Goal: Task Accomplishment & Management: Manage account settings

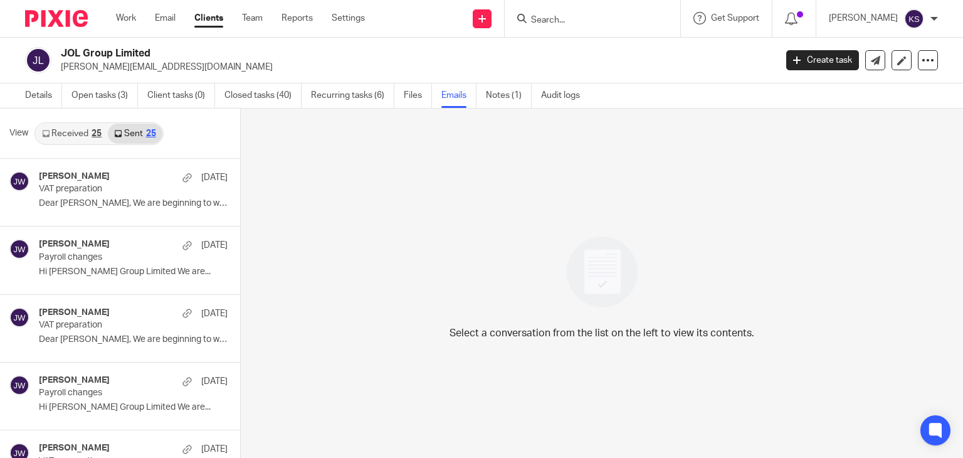
scroll to position [2, 0]
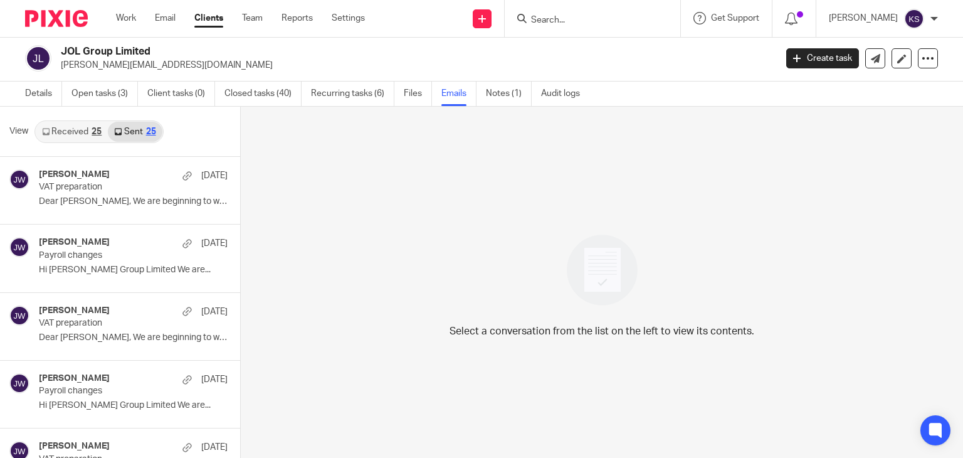
click at [599, 23] on input "Search" at bounding box center [586, 20] width 113 height 11
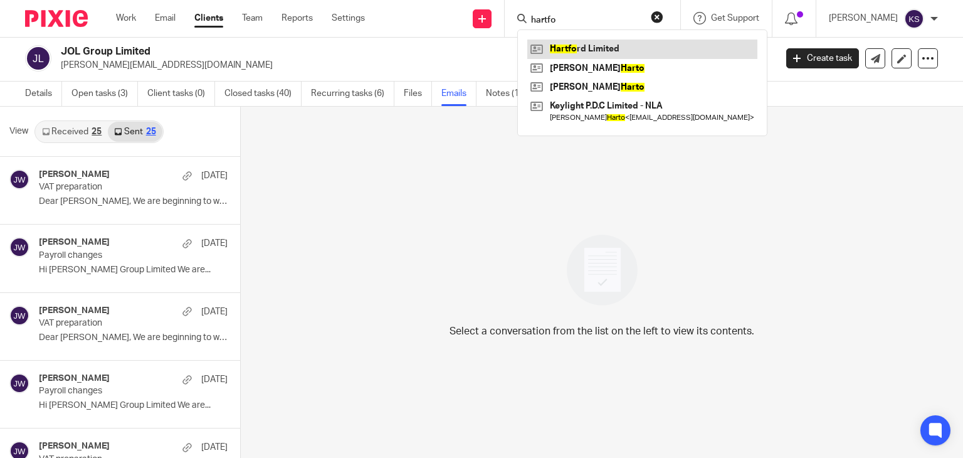
type input "hartfo"
click at [609, 48] on link at bounding box center [642, 48] width 230 height 19
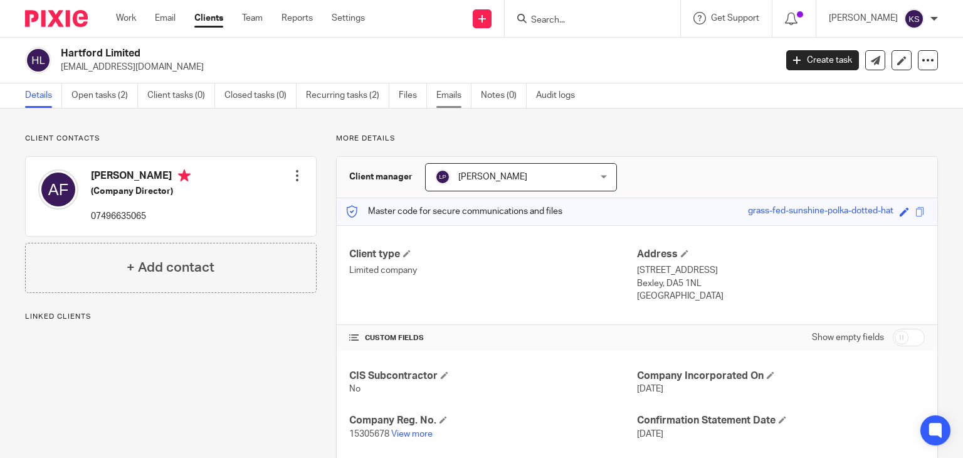
click at [439, 91] on link "Emails" at bounding box center [453, 95] width 35 height 24
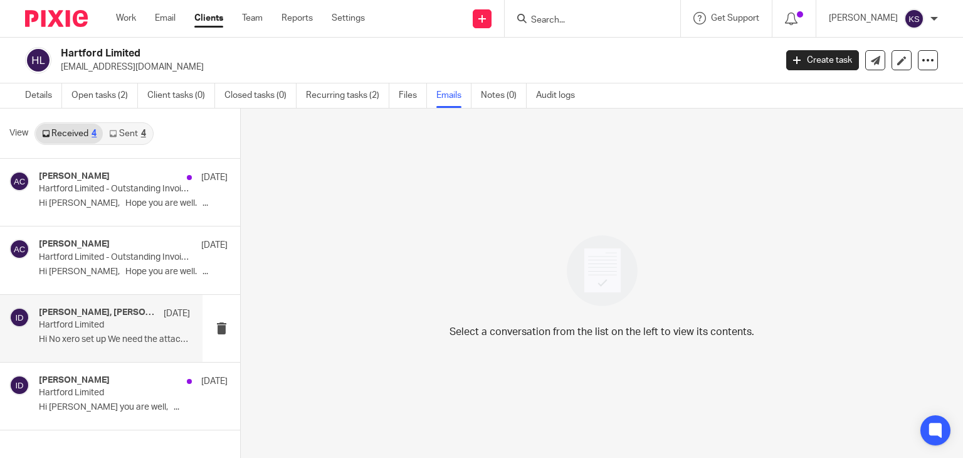
click at [110, 325] on p "Hartford Limited" at bounding box center [99, 325] width 121 height 11
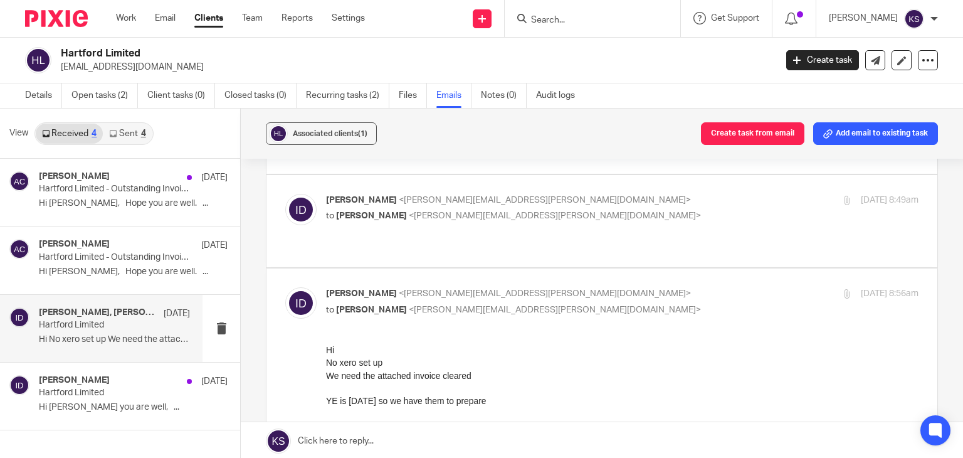
scroll to position [585, 0]
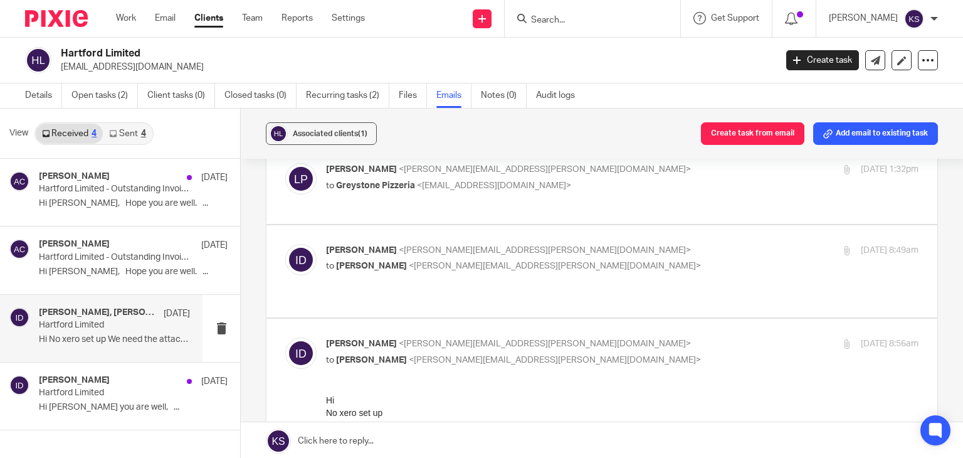
click at [570, 259] on p "to Lewis Parker <lewis.parker@plan-a.co.uk>" at bounding box center [523, 265] width 395 height 13
checkbox input "true"
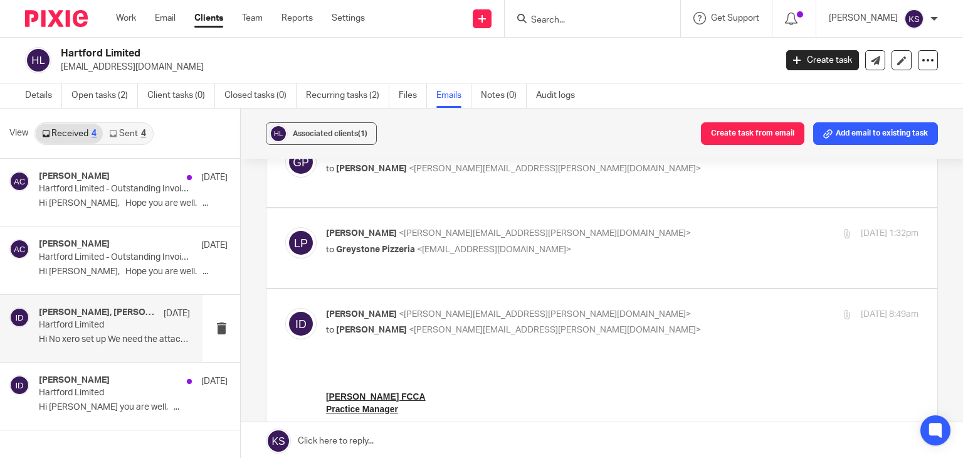
scroll to position [498, 0]
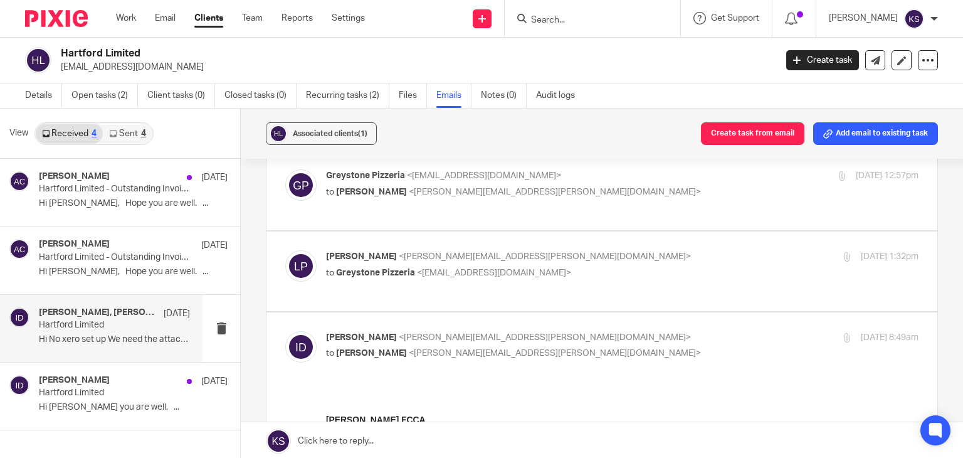
click at [565, 266] on p "to Greystone Pizzeria <greystonepizzeria@gmail.com>" at bounding box center [523, 272] width 395 height 13
checkbox input "true"
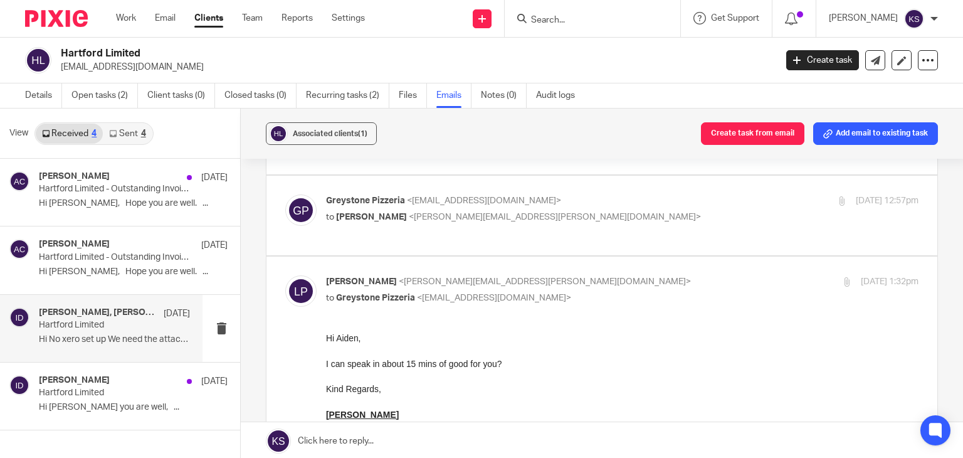
scroll to position [439, 0]
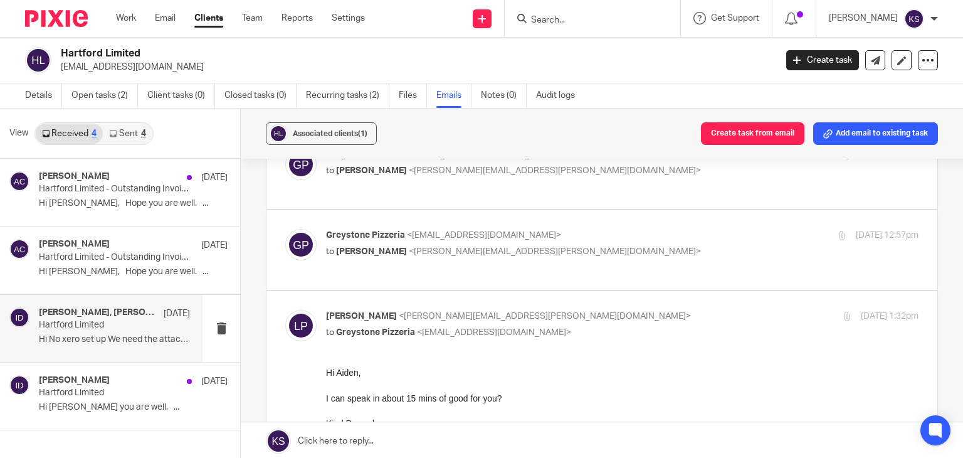
click at [597, 245] on p "to Lewis Parker <lewis.parker@plan-a.co.uk>" at bounding box center [523, 251] width 395 height 13
checkbox input "true"
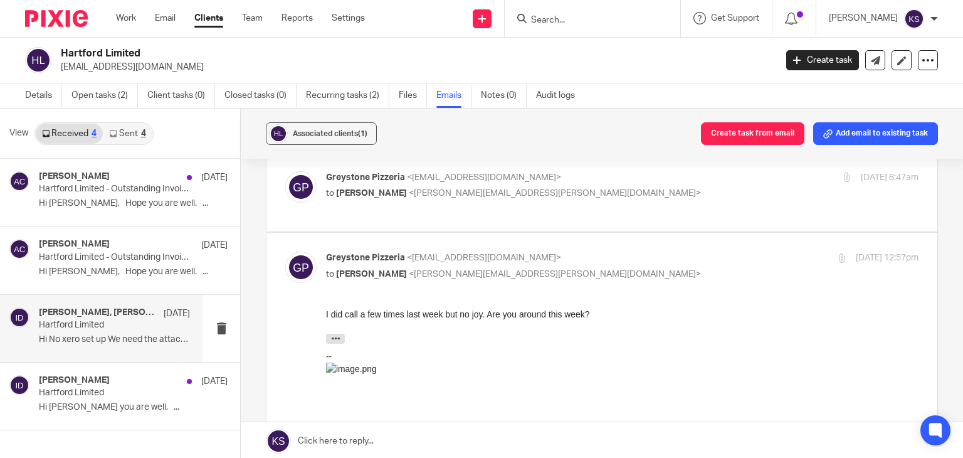
scroll to position [416, 0]
click at [337, 341] on icon "button" at bounding box center [335, 338] width 9 height 9
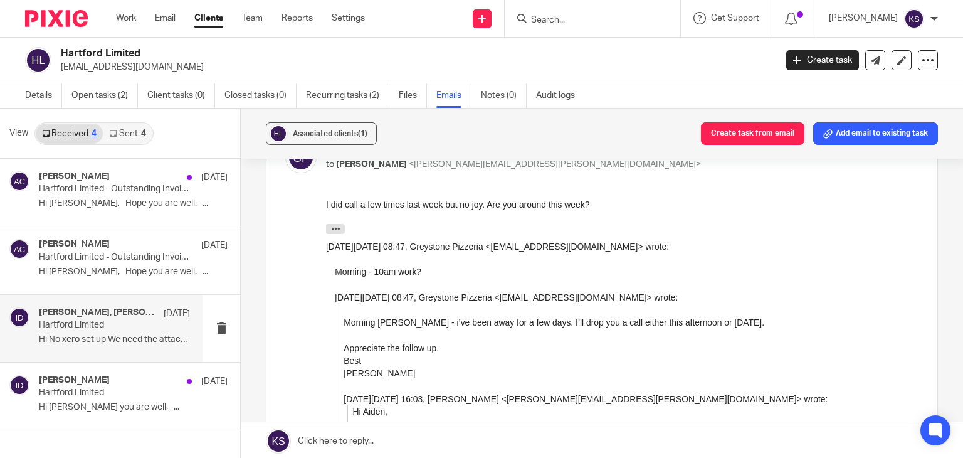
scroll to position [548, 0]
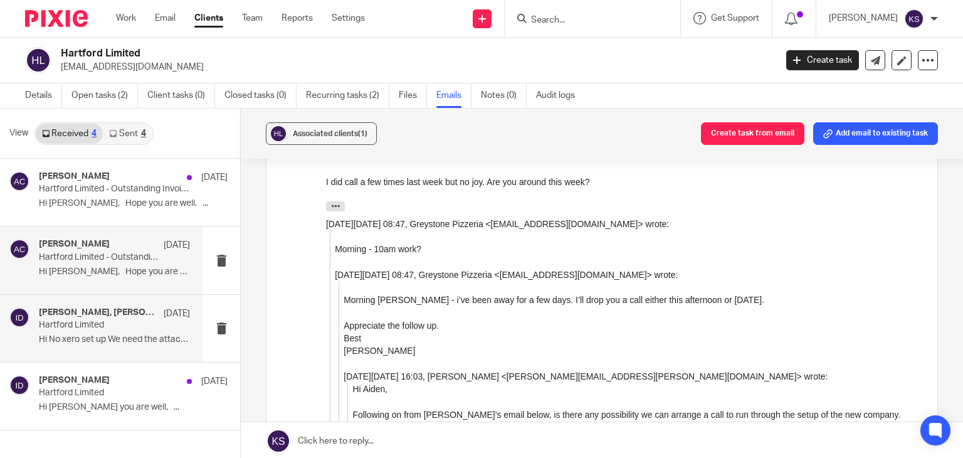
click at [132, 280] on div "Aimee Coveney 10 Jun Hartford Limited - Outstanding Invoice Reminder Hi Aidan, …" at bounding box center [114, 260] width 151 height 42
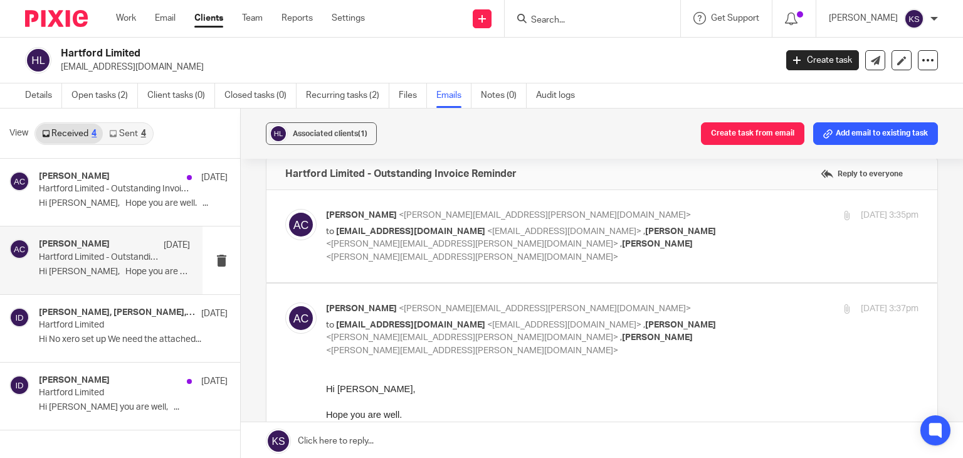
scroll to position [18, 0]
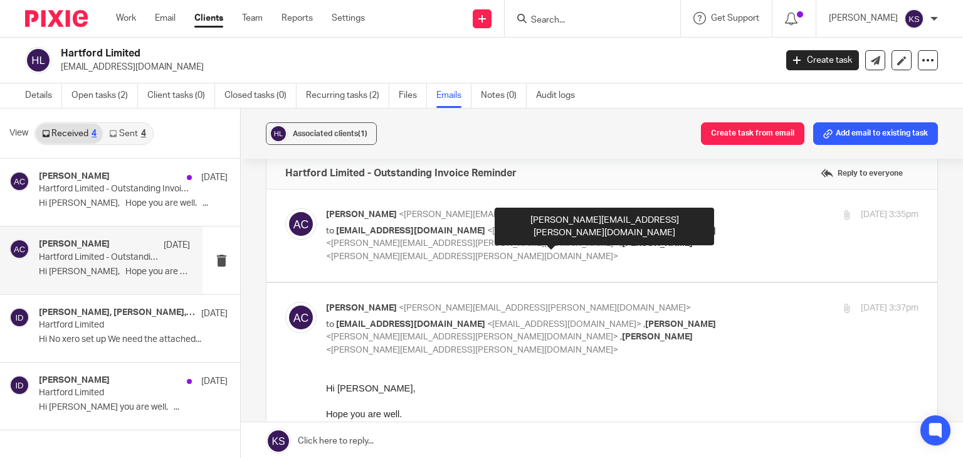
click at [539, 252] on span "<ian.douglas@plan-a.co.uk>" at bounding box center [472, 256] width 292 height 9
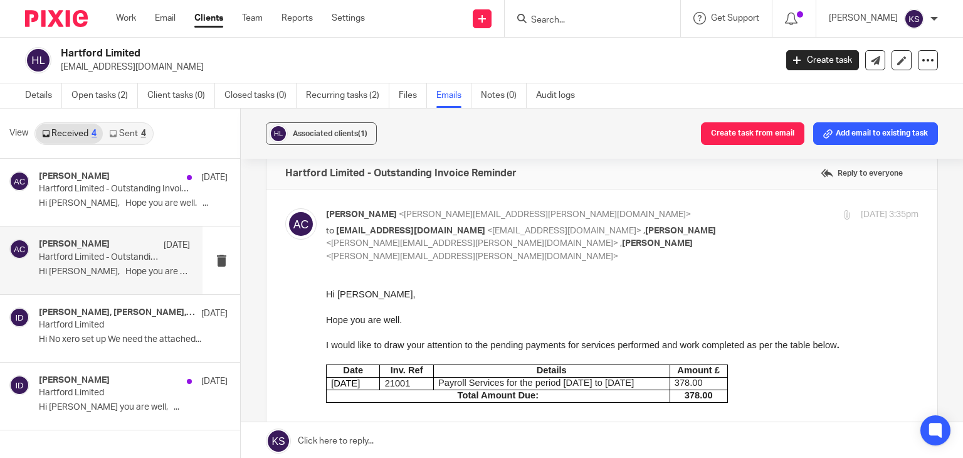
scroll to position [0, 0]
drag, startPoint x: 539, startPoint y: 241, endPoint x: 501, endPoint y: 234, distance: 38.3
click at [501, 234] on p "to greystonepizzeria@gmail.com <greystonepizzeria@gmail.com> , Lewis Parker <le…" at bounding box center [523, 243] width 395 height 39
checkbox input "false"
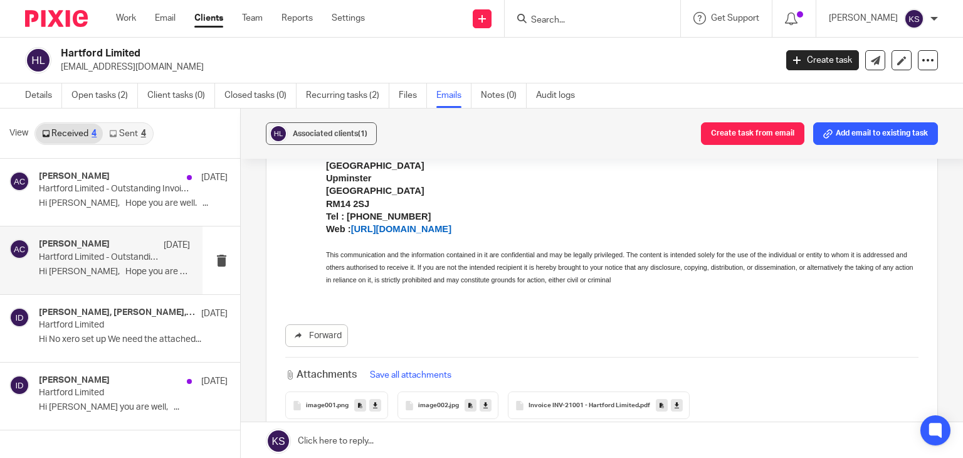
scroll to position [740, 0]
click at [118, 185] on p "Hartford Limited - Outstanding Invoice Reminder" at bounding box center [99, 189] width 121 height 11
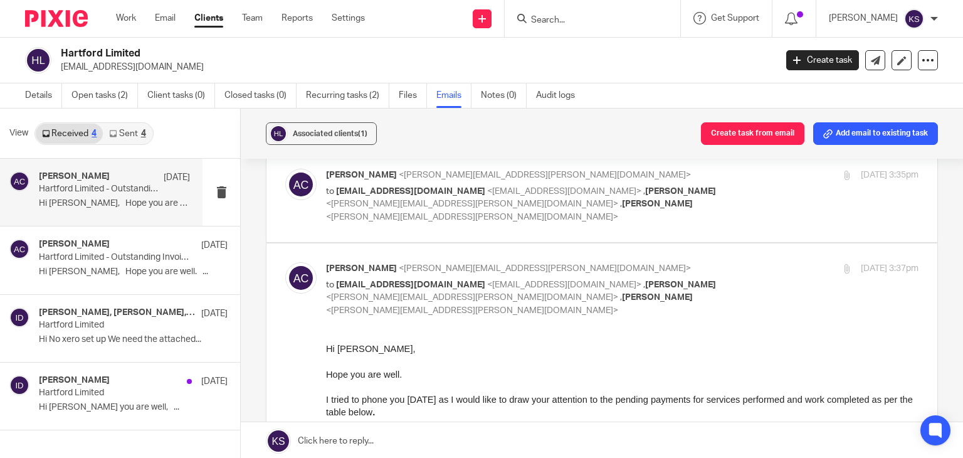
scroll to position [55, 0]
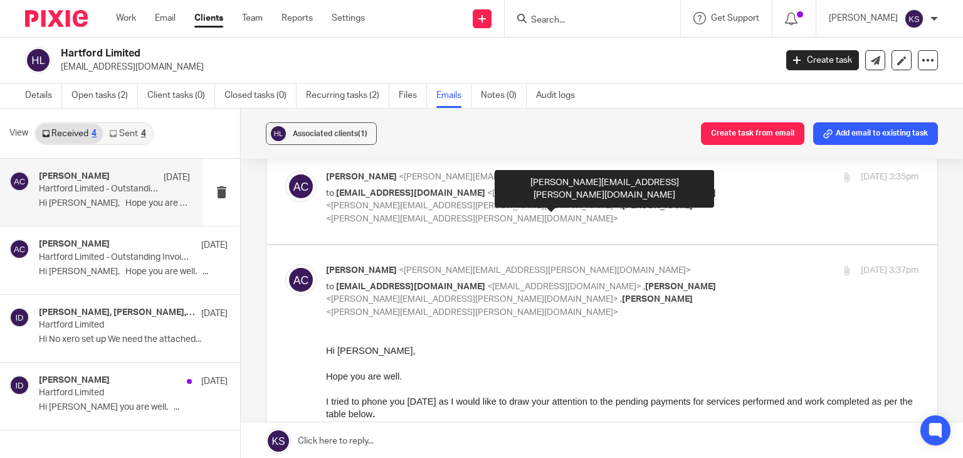
click at [585, 214] on span "<ian.douglas@plan-a.co.uk>" at bounding box center [472, 218] width 292 height 9
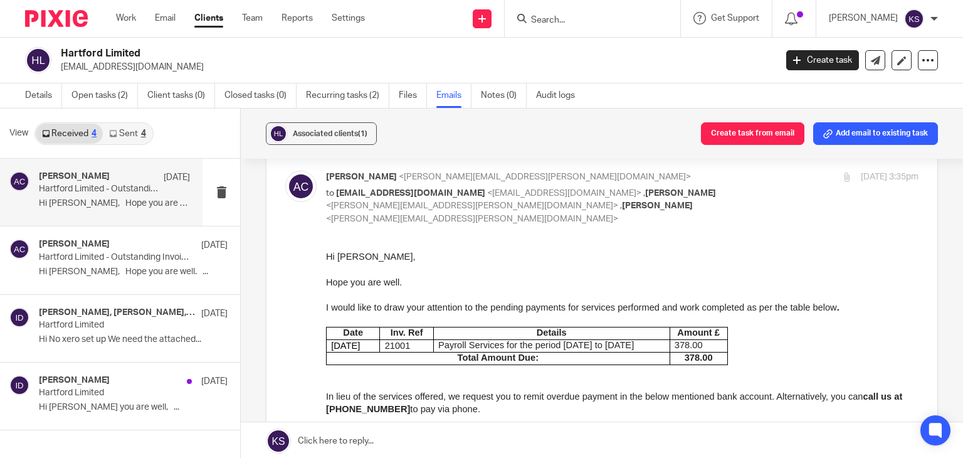
scroll to position [0, 0]
click at [585, 214] on span "<ian.douglas@plan-a.co.uk>" at bounding box center [472, 218] width 292 height 9
checkbox input "false"
